Goal: Task Accomplishment & Management: Manage account settings

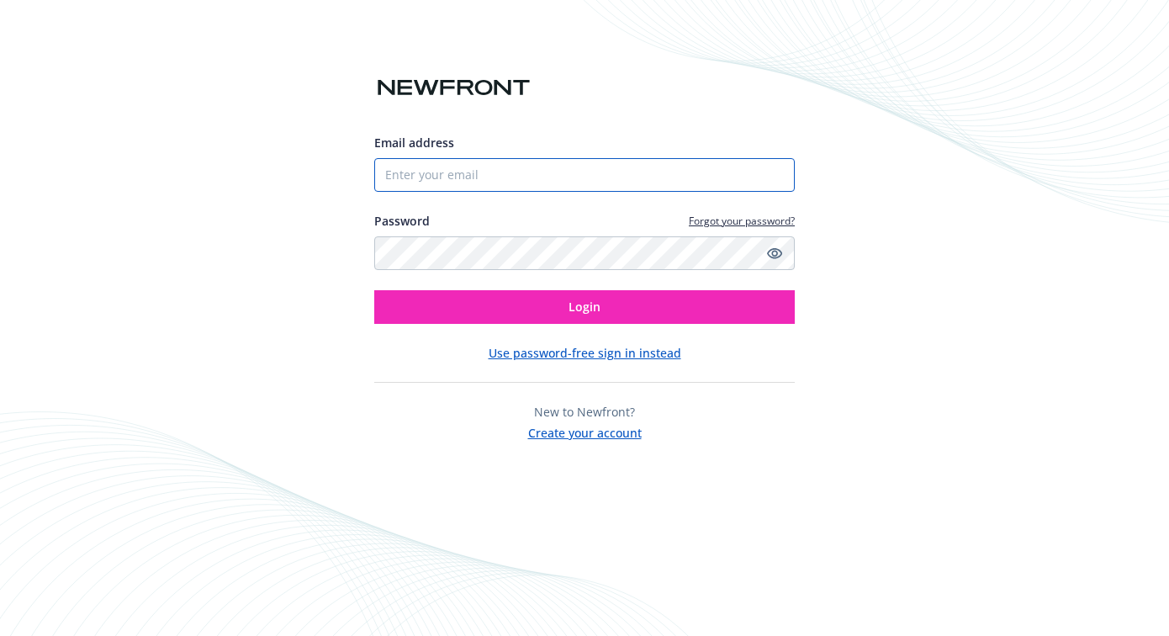
click at [520, 165] on input "Email address" at bounding box center [584, 175] width 421 height 34
type input "[EMAIL_ADDRESS][DOMAIN_NAME]"
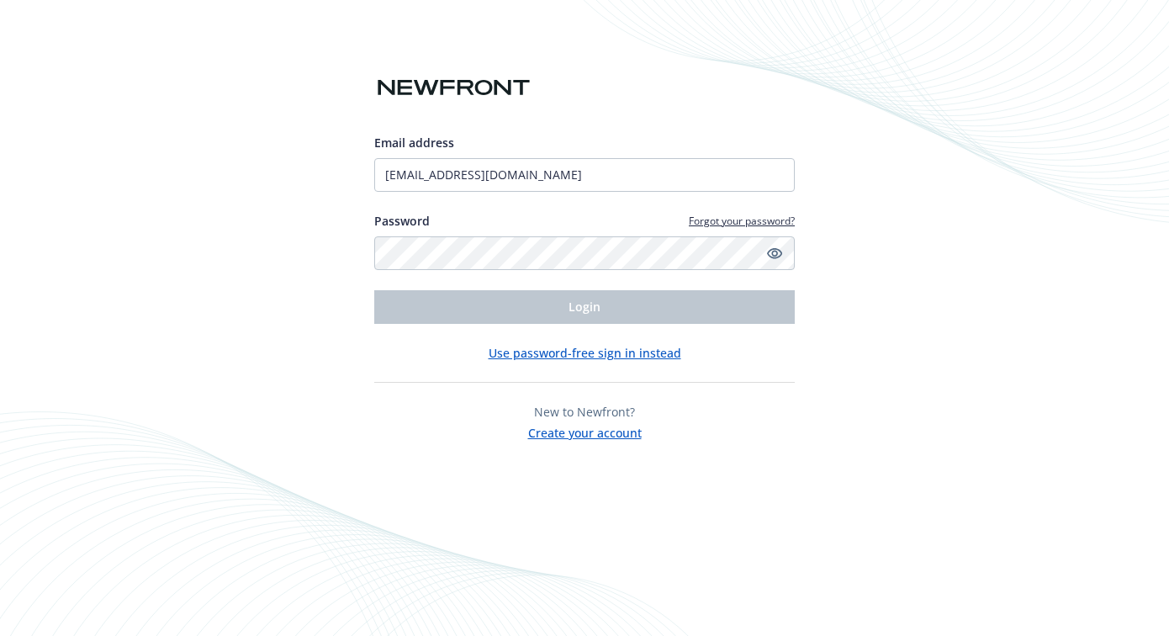
click at [701, 221] on link "Forgot your password?" at bounding box center [742, 221] width 106 height 14
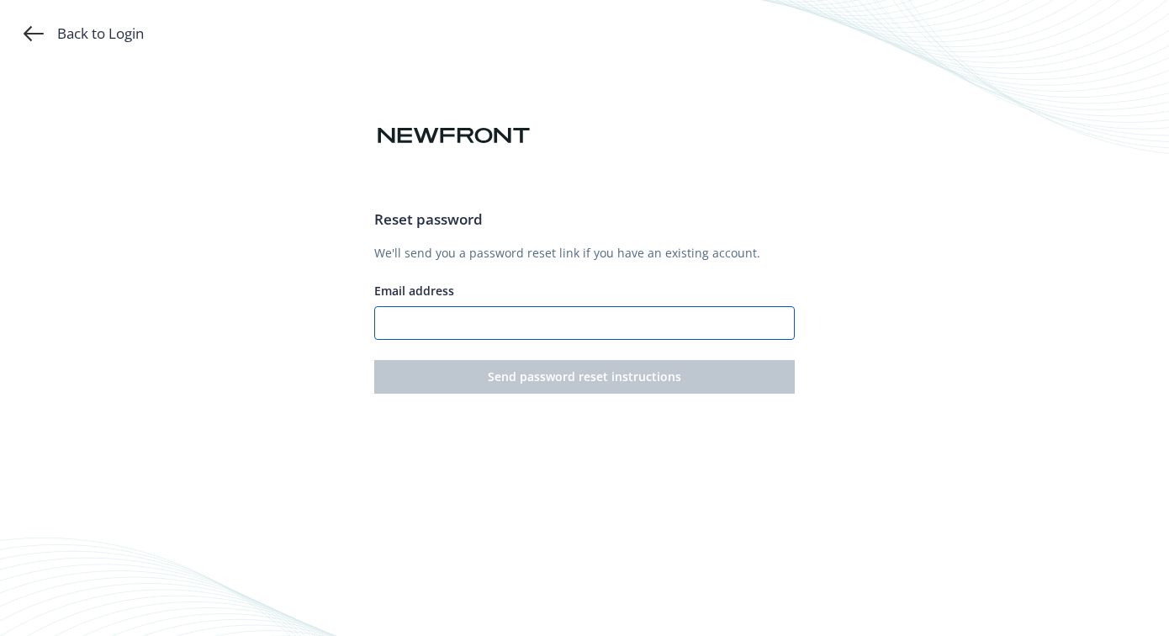
click at [618, 328] on input "Email address" at bounding box center [584, 323] width 421 height 34
type input "[EMAIL_ADDRESS][DOMAIN_NAME]"
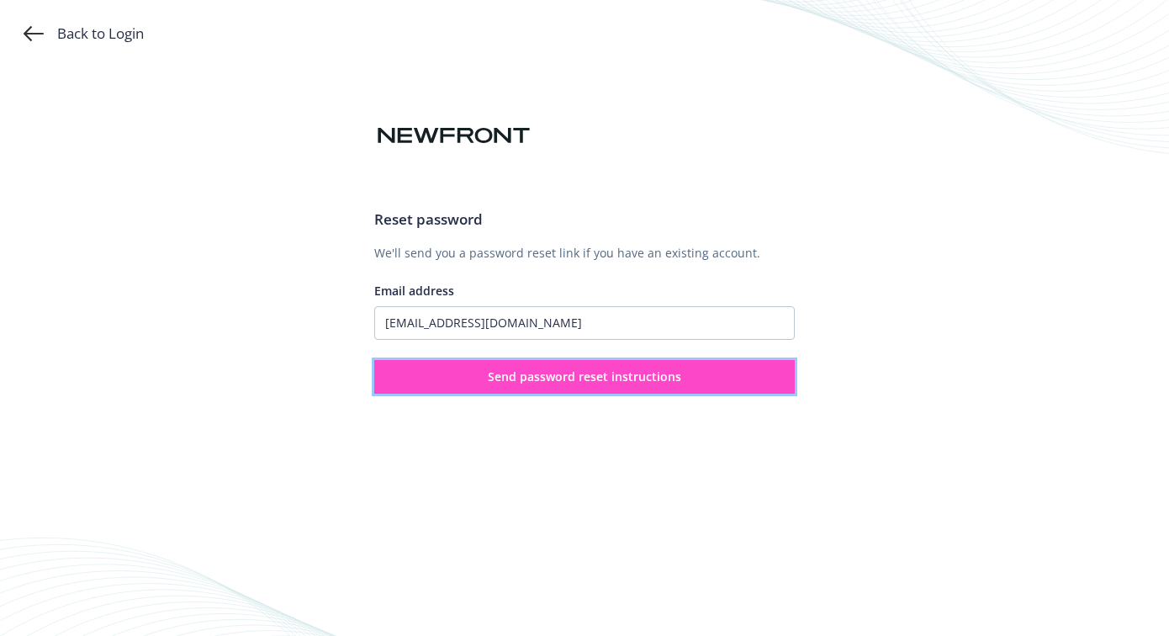
click at [593, 368] on button "Send password reset instructions" at bounding box center [584, 377] width 421 height 34
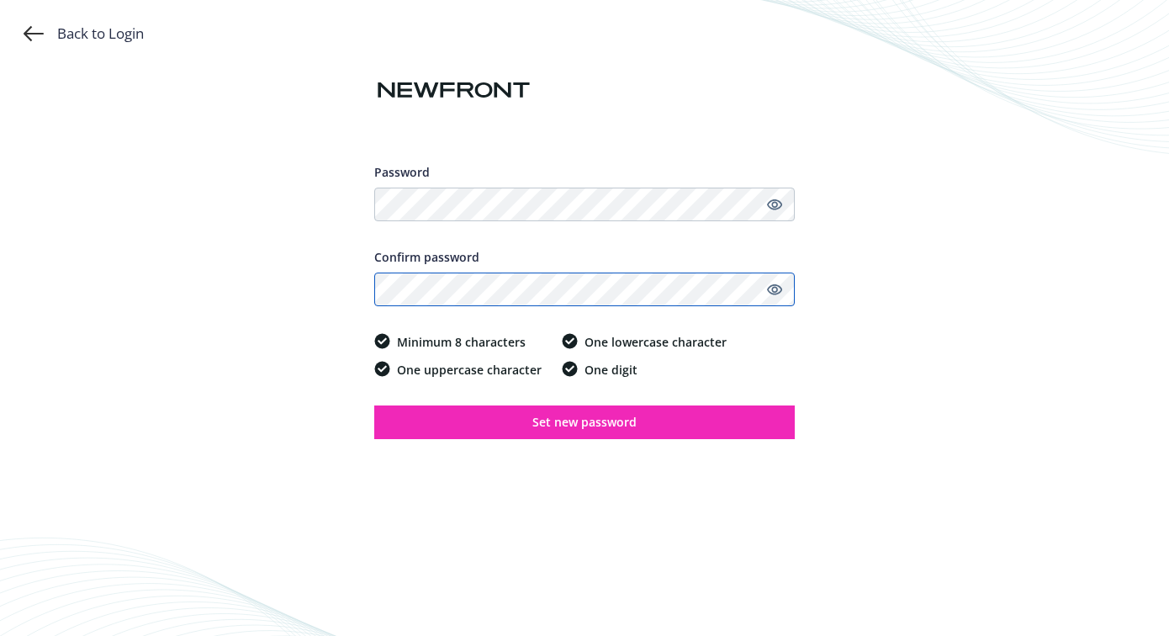
click at [374, 406] on button "Set new password" at bounding box center [584, 423] width 421 height 34
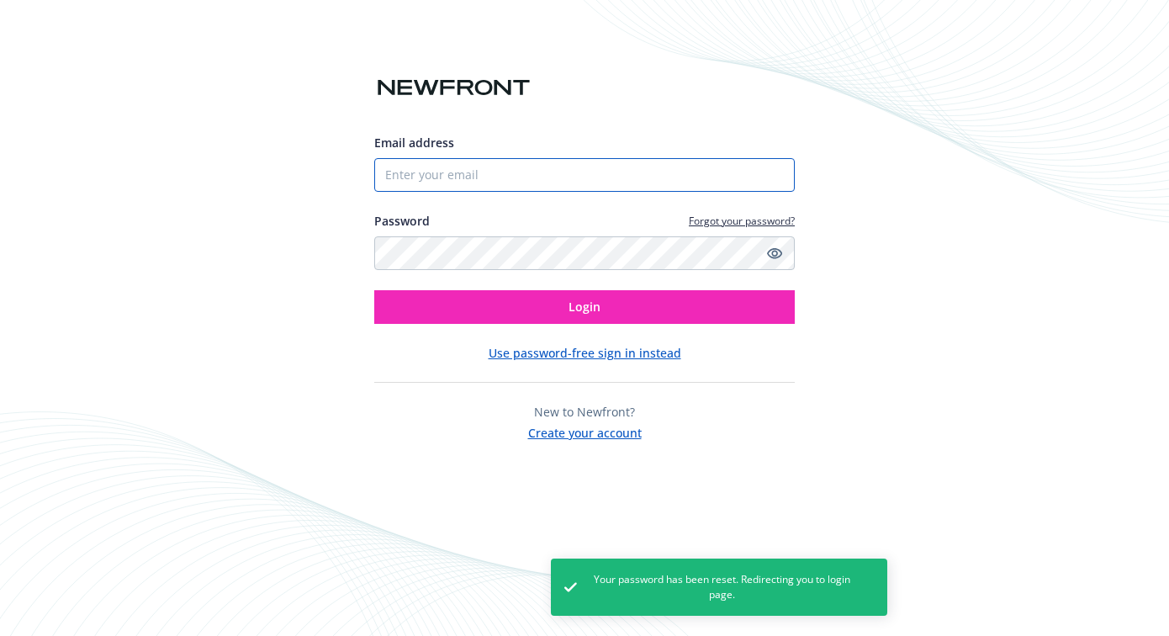
click at [534, 181] on input "Email address" at bounding box center [584, 175] width 421 height 34
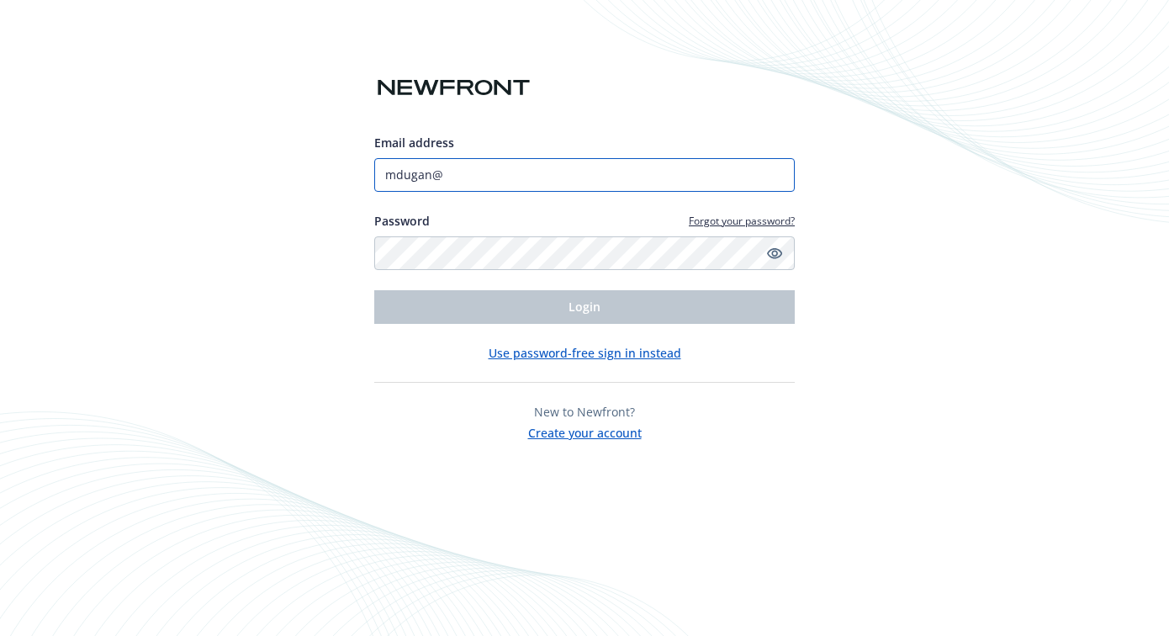
type input "[EMAIL_ADDRESS][DOMAIN_NAME]"
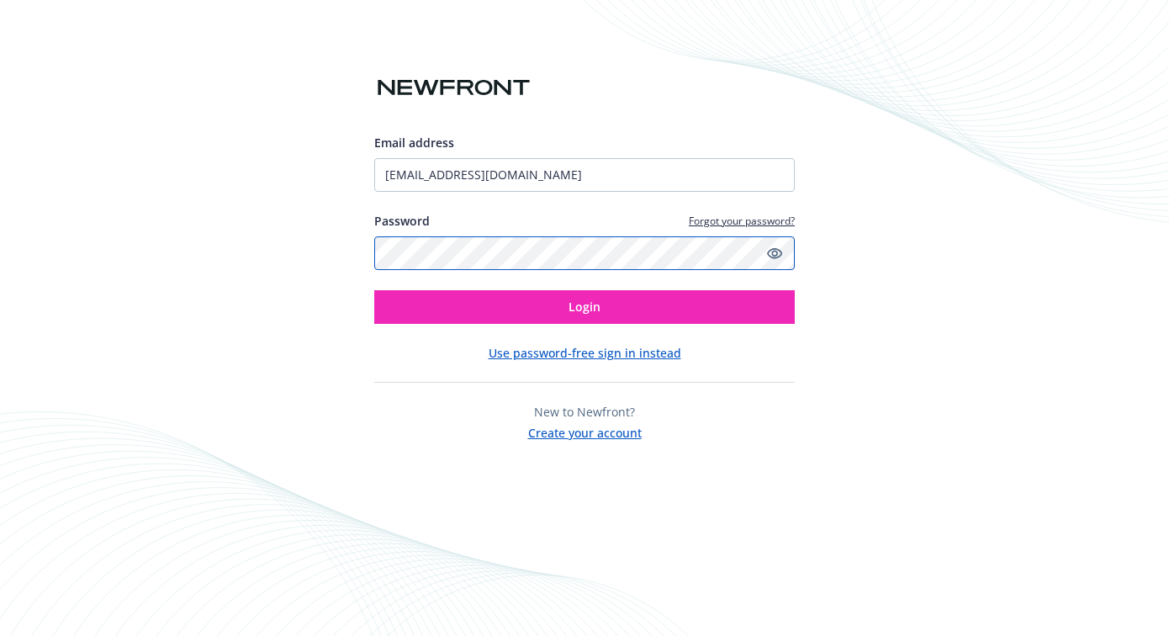
click at [374, 290] on button "Login" at bounding box center [584, 307] width 421 height 34
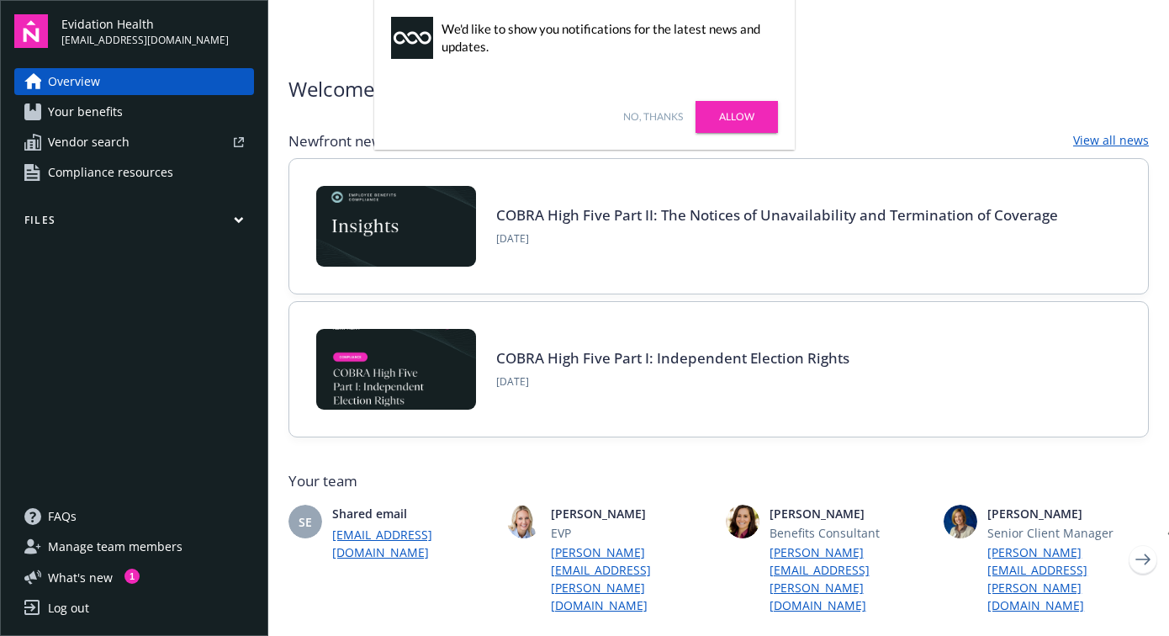
click at [663, 112] on link "No, thanks" at bounding box center [653, 116] width 60 height 15
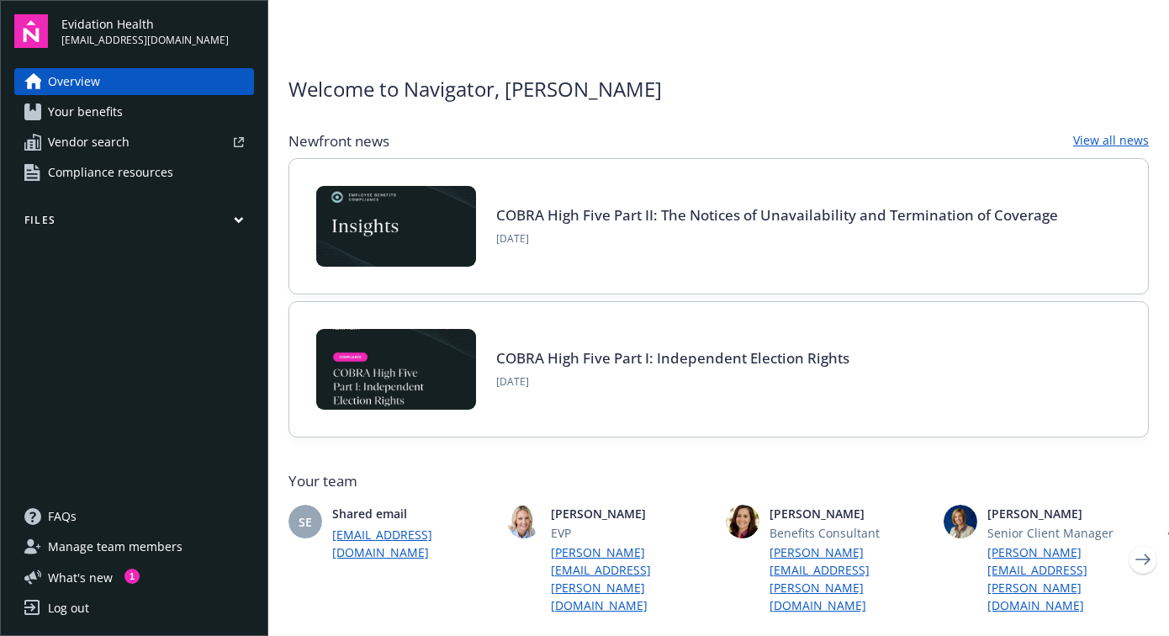
click at [125, 114] on link "Your benefits" at bounding box center [134, 111] width 240 height 27
